Goal: Use online tool/utility: Use online tool/utility

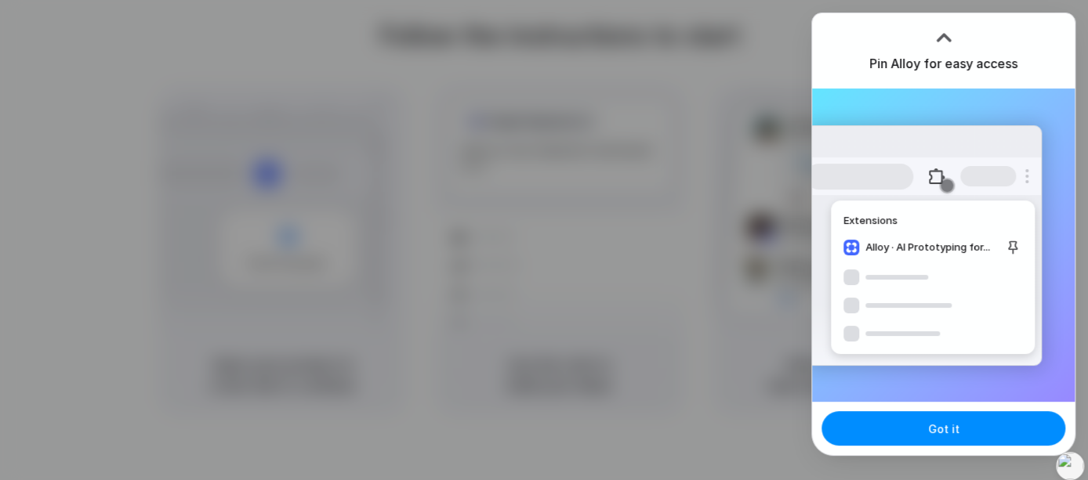
click at [835, 151] on div "Extensions Alloy · AI Prototyping for..." at bounding box center [923, 245] width 237 height 241
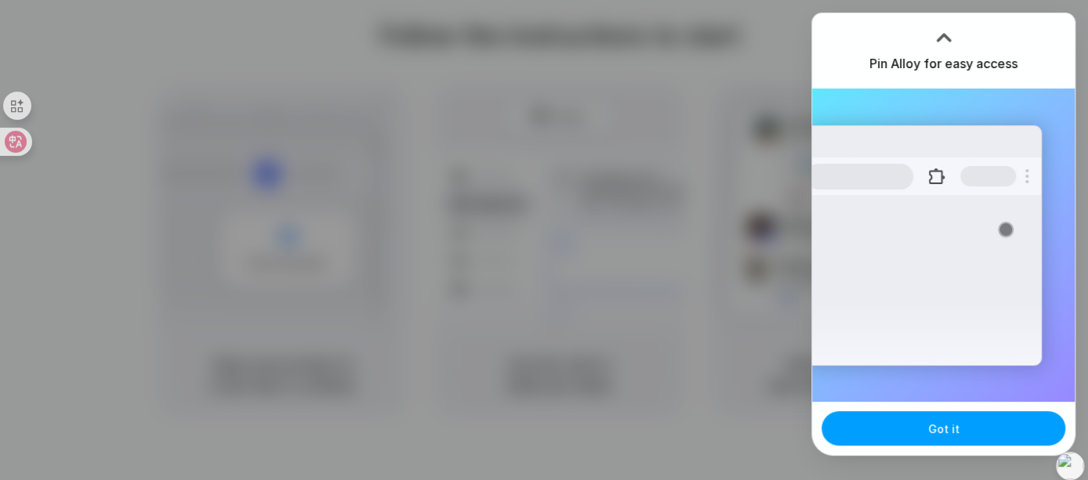
click at [944, 436] on span "Got it" at bounding box center [943, 429] width 31 height 16
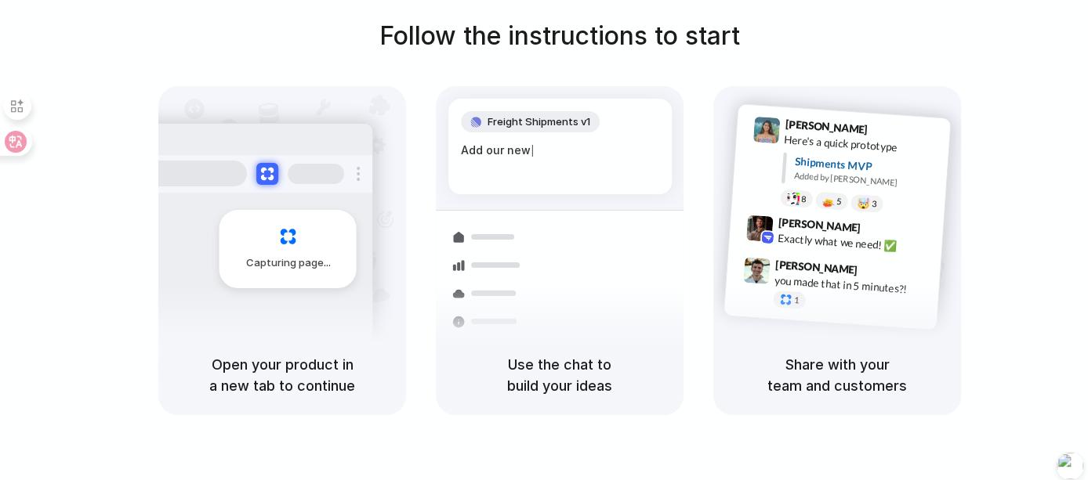
click at [968, 22] on div "Follow the instructions to start Capturing page Open your product in a new tab …" at bounding box center [560, 216] width 1088 height 398
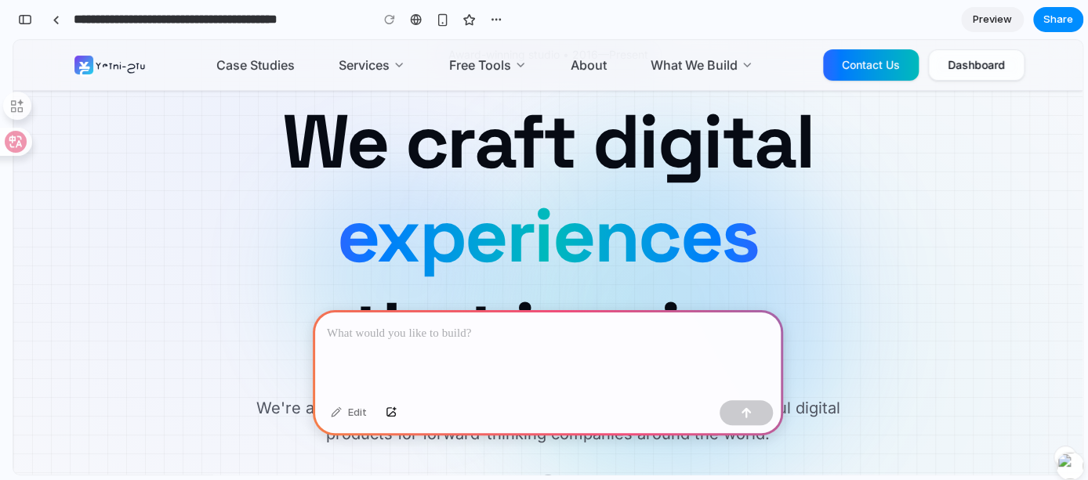
click at [439, 317] on div at bounding box center [548, 352] width 470 height 84
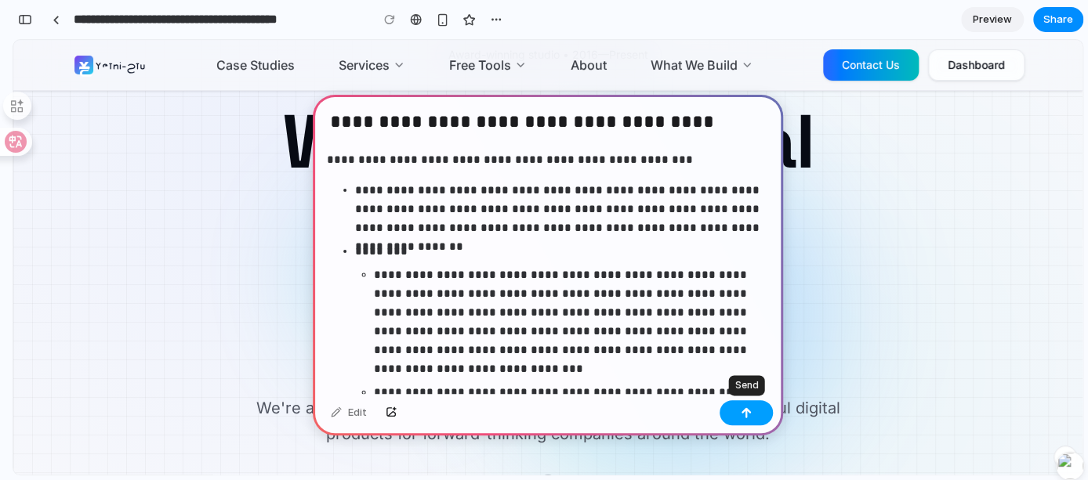
click at [758, 414] on button "button" at bounding box center [745, 412] width 53 height 25
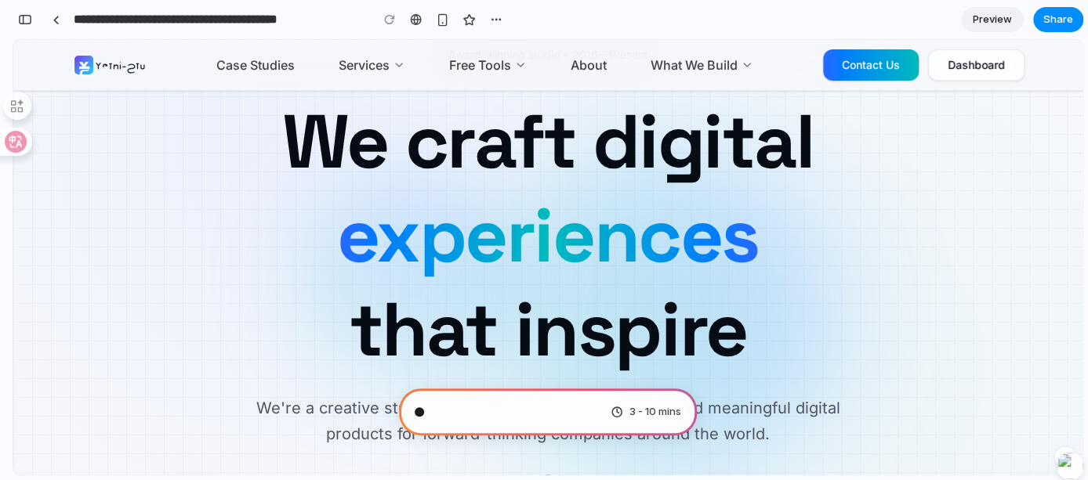
scroll to position [2686, 0]
type input "**********"
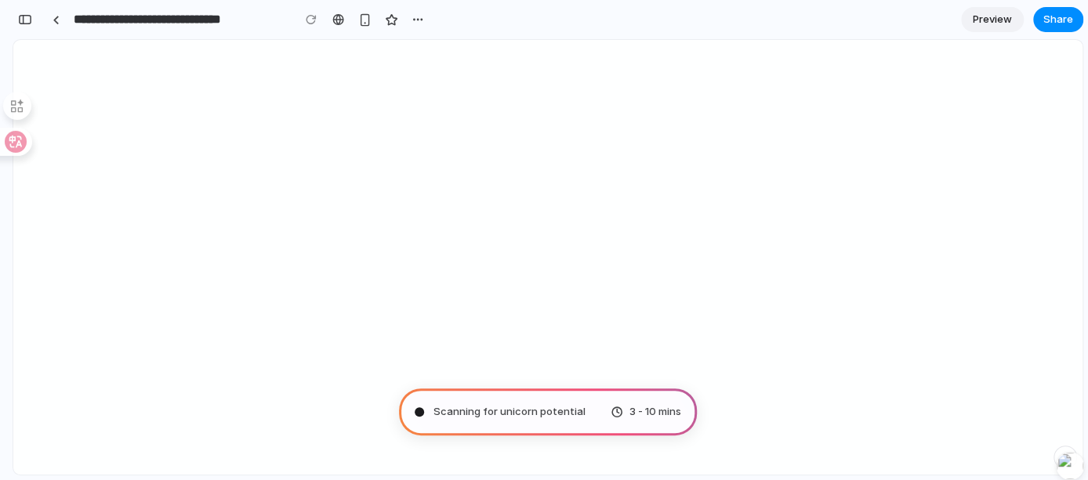
scroll to position [3006, 0]
click at [581, 424] on div "Scanning for unicorn potential ... 3 - 10 mins" at bounding box center [548, 412] width 298 height 47
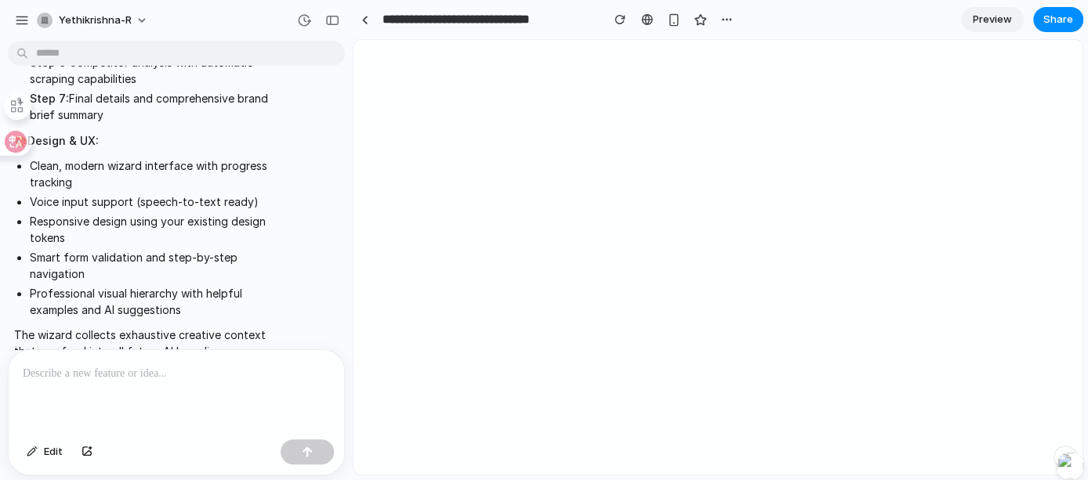
scroll to position [3691, 0]
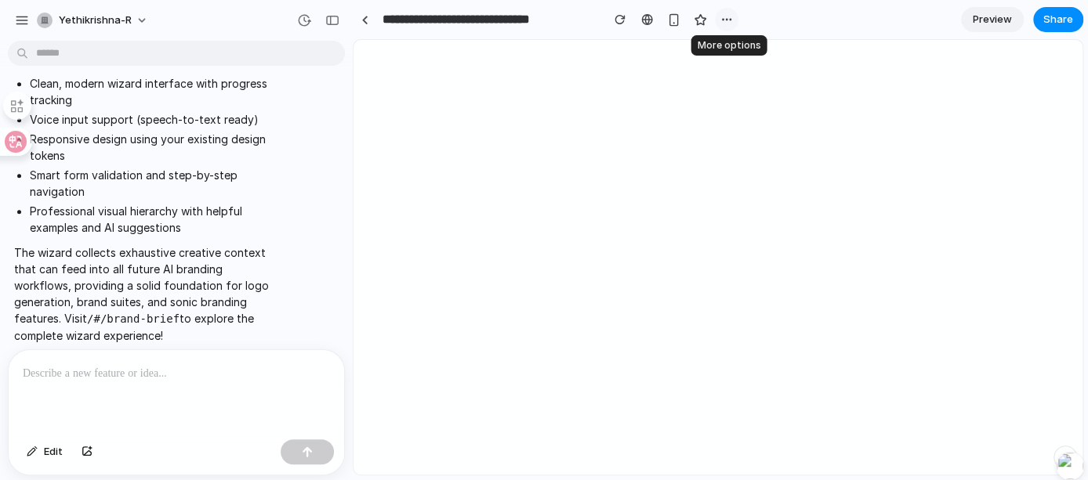
click at [721, 20] on div "button" at bounding box center [726, 19] width 13 height 13
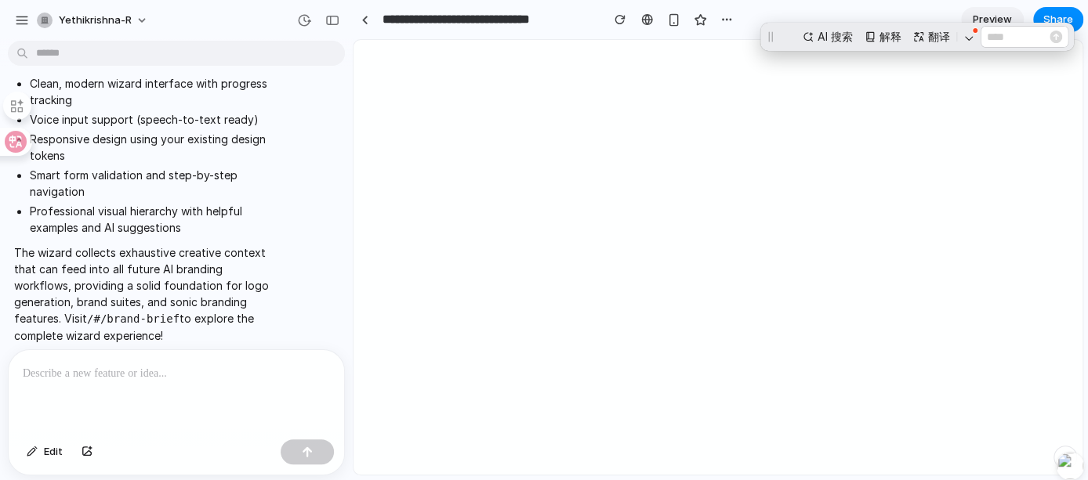
scroll to position [0, 0]
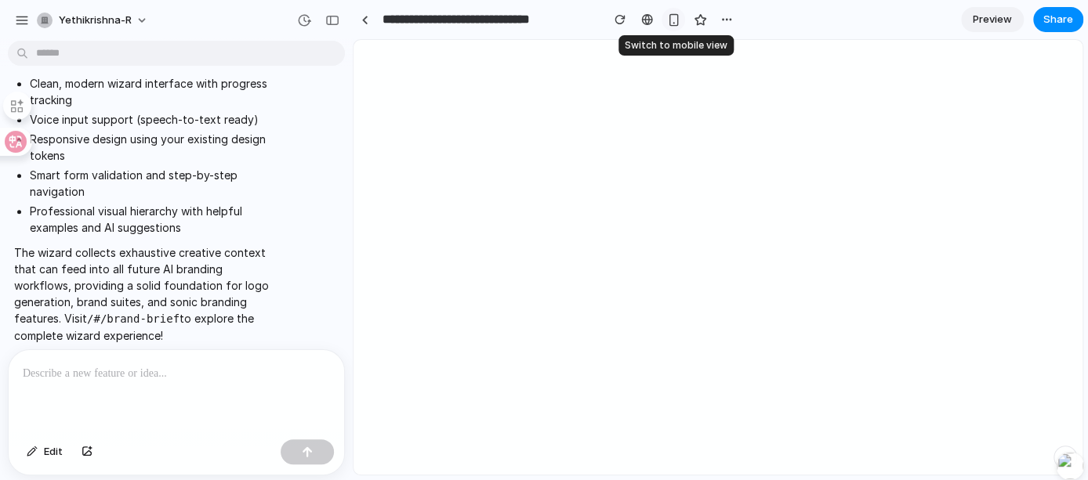
click at [677, 20] on div "button" at bounding box center [673, 19] width 13 height 13
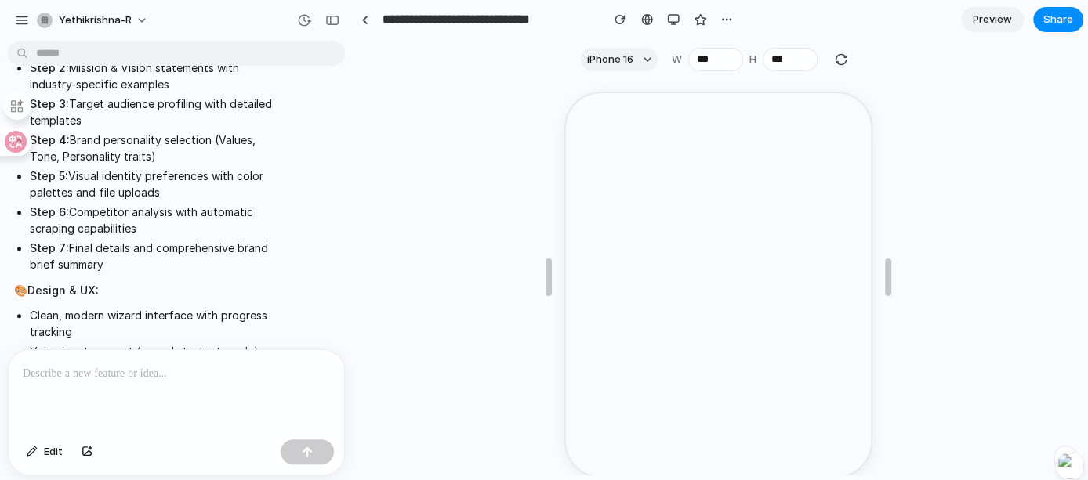
scroll to position [3691, 0]
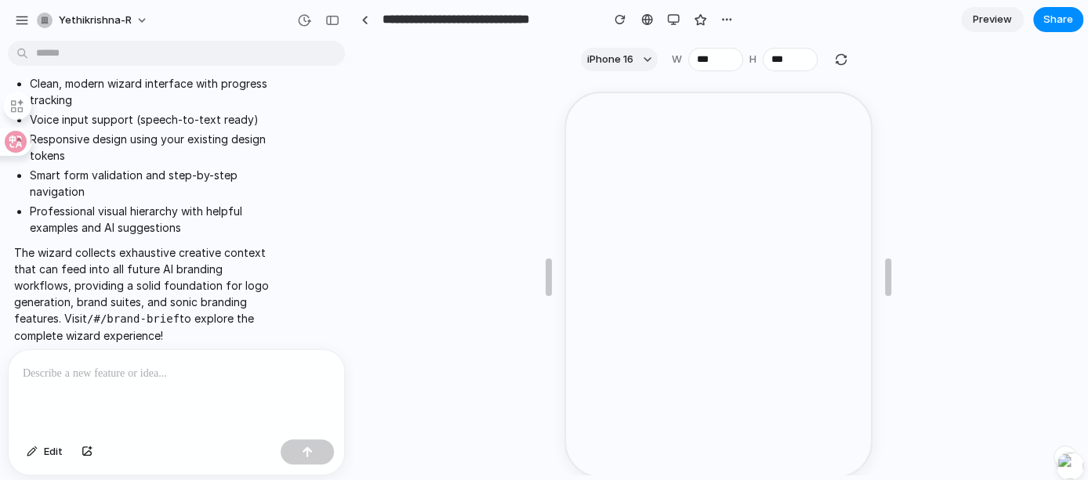
click at [205, 364] on p at bounding box center [176, 373] width 307 height 19
click at [733, 17] on button "button" at bounding box center [727, 20] width 24 height 24
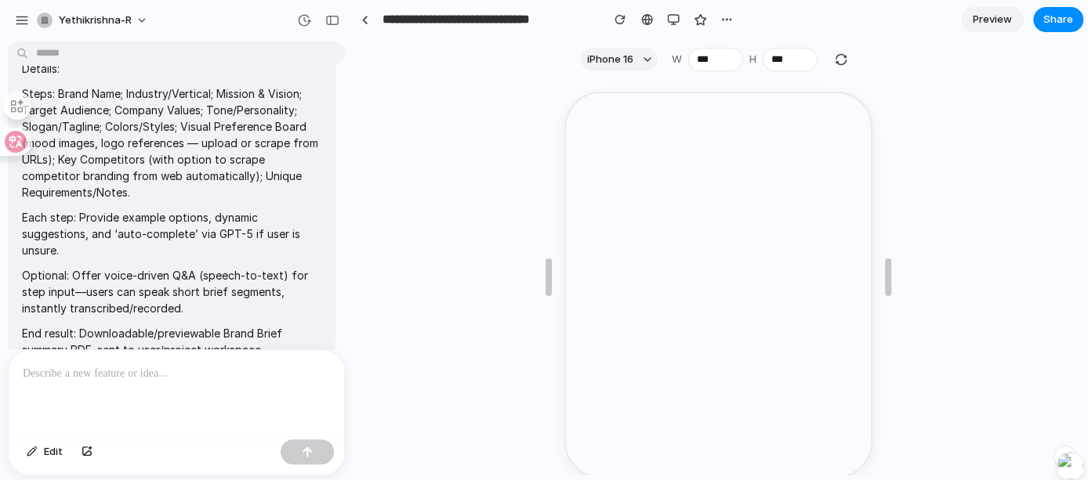
scroll to position [0, 0]
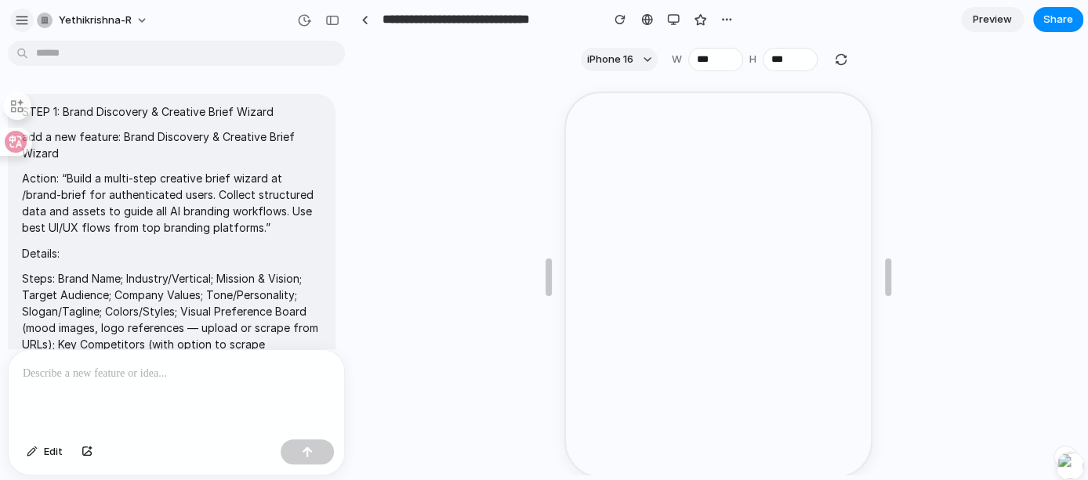
click at [23, 20] on div "button" at bounding box center [22, 20] width 14 height 14
click at [26, 19] on div "button" at bounding box center [22, 20] width 14 height 14
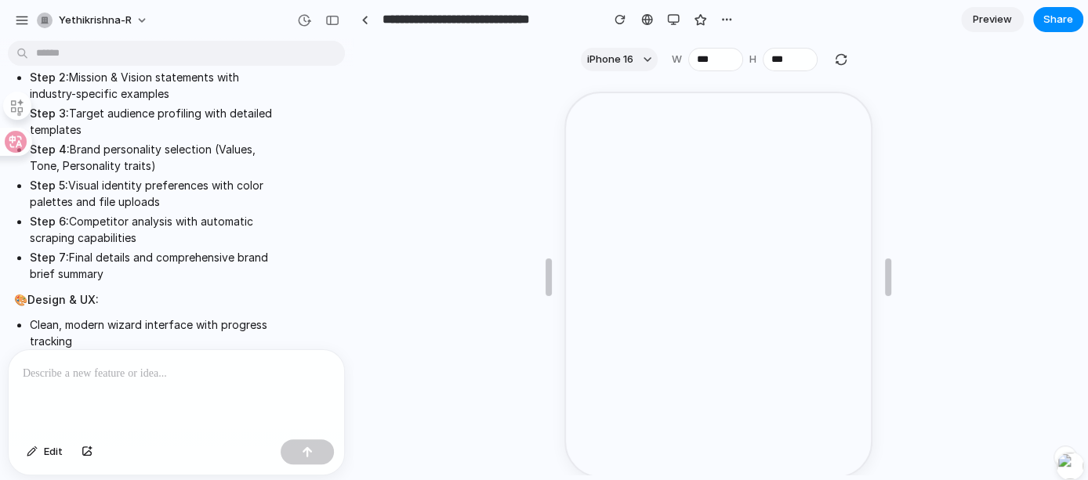
scroll to position [3691, 0]
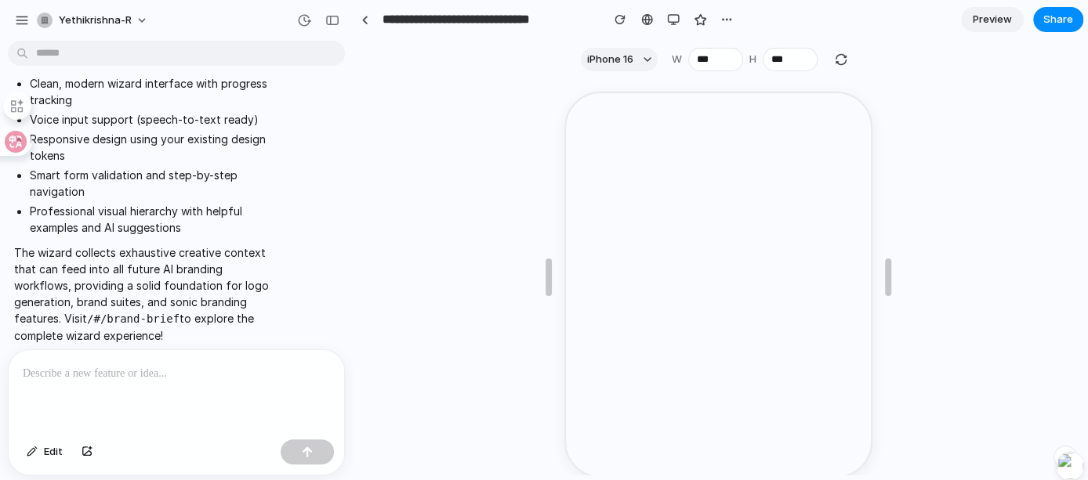
click at [218, 378] on div at bounding box center [176, 391] width 335 height 83
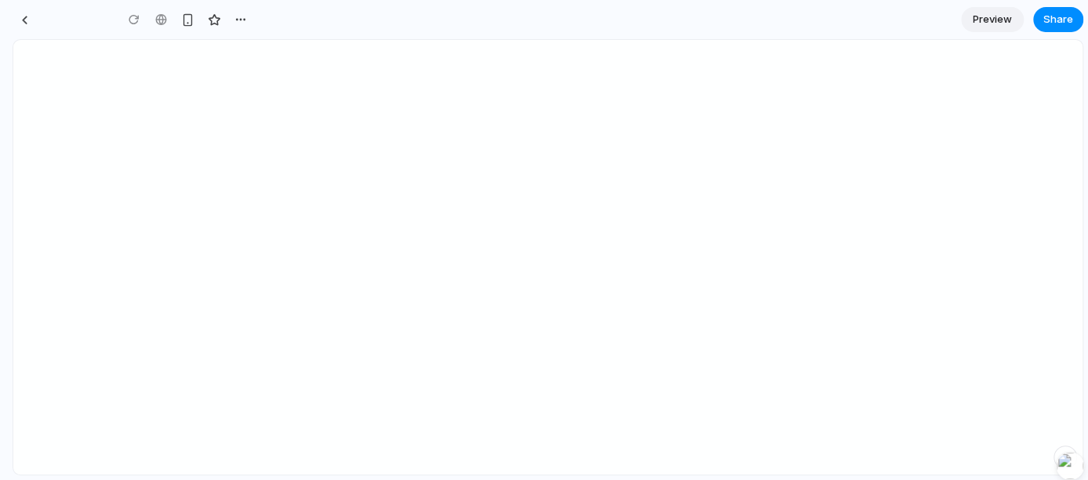
type input "**********"
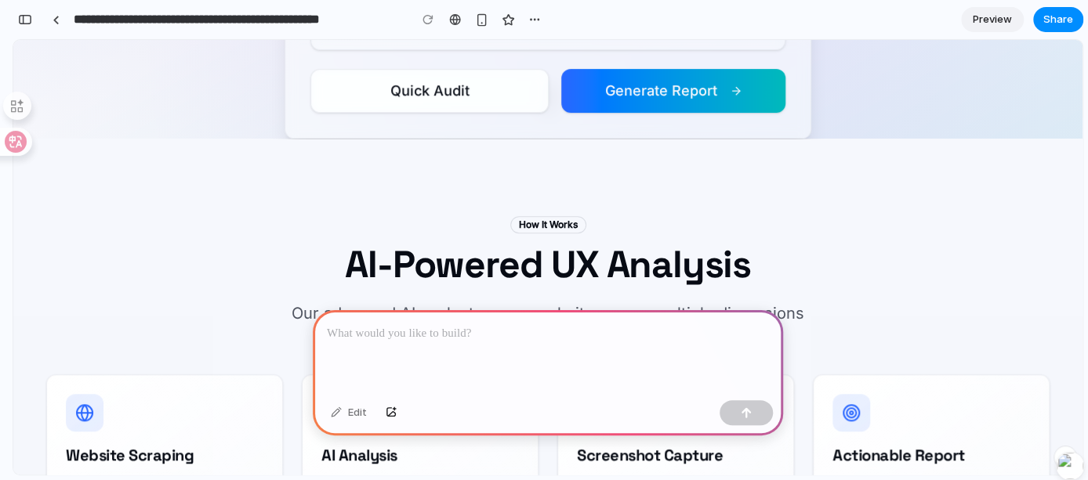
scroll to position [528, 0]
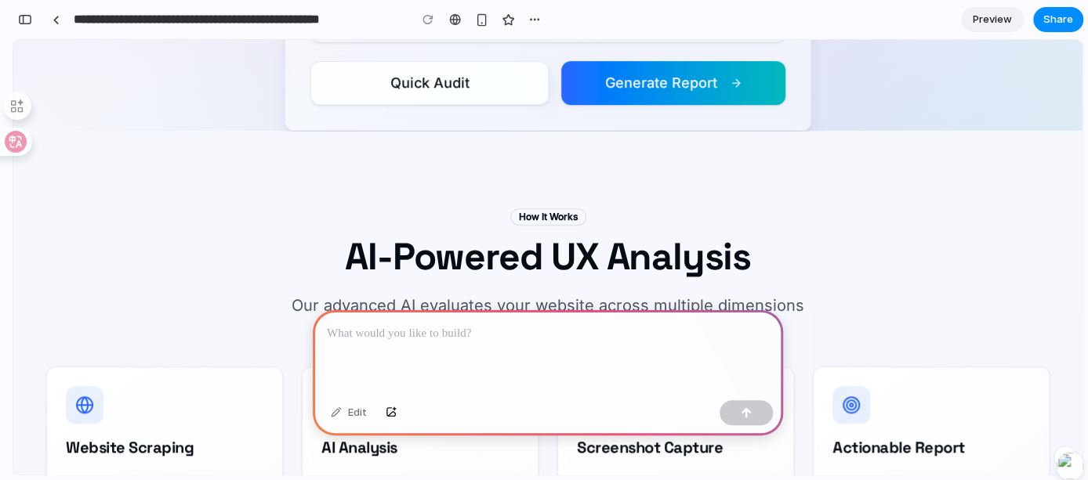
click at [665, 83] on button "Generate Report" at bounding box center [673, 83] width 224 height 44
